Goal: Navigation & Orientation: Find specific page/section

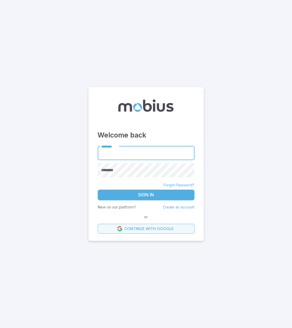
click at [152, 225] on link "Continue with Google" at bounding box center [146, 229] width 97 height 10
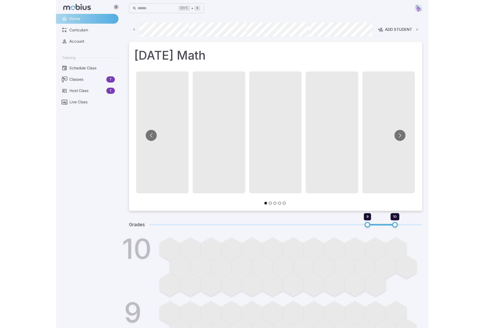
scroll to position [0, 284]
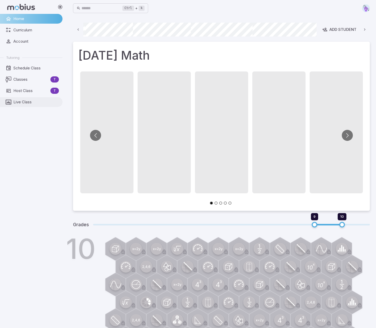
click at [24, 105] on span "Live Class" at bounding box center [35, 102] width 45 height 6
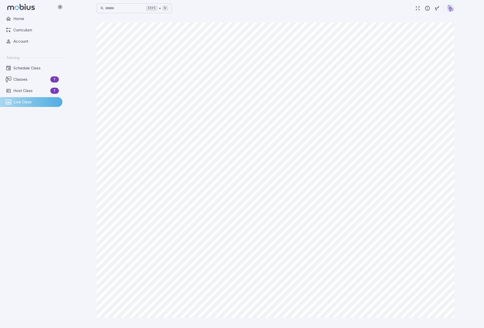
drag, startPoint x: 435, startPoint y: 9, endPoint x: 440, endPoint y: 16, distance: 7.8
click at [291, 9] on icon "button" at bounding box center [438, 8] width 6 height 6
click at [291, 11] on icon "button" at bounding box center [438, 8] width 6 height 6
click at [291, 8] on icon "button" at bounding box center [438, 8] width 6 height 6
click at [142, 311] on div at bounding box center [138, 308] width 9 height 9
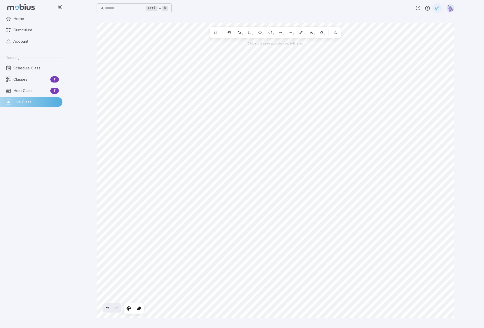
click at [291, 6] on icon "button" at bounding box center [438, 8] width 6 height 6
click at [58, 226] on div "Home Curriculum Account Tutoring Schedule Class Classes T Host Class T Live Cla…" at bounding box center [33, 171] width 67 height 314
click at [291, 103] on div "Ctrl + k ​ Canvas actions 100 % Exit zen mode" at bounding box center [275, 164] width 417 height 328
click at [291, 80] on main "Canvas actions 100 % Exit zen mode" at bounding box center [275, 172] width 370 height 312
